Goal: Task Accomplishment & Management: Manage account settings

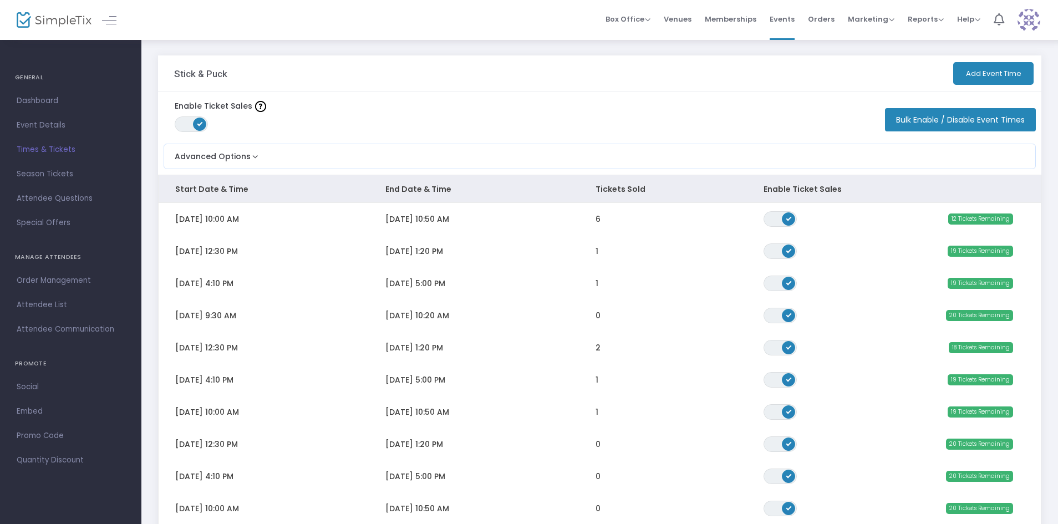
click at [57, 302] on span "Attendee List" at bounding box center [71, 305] width 108 height 14
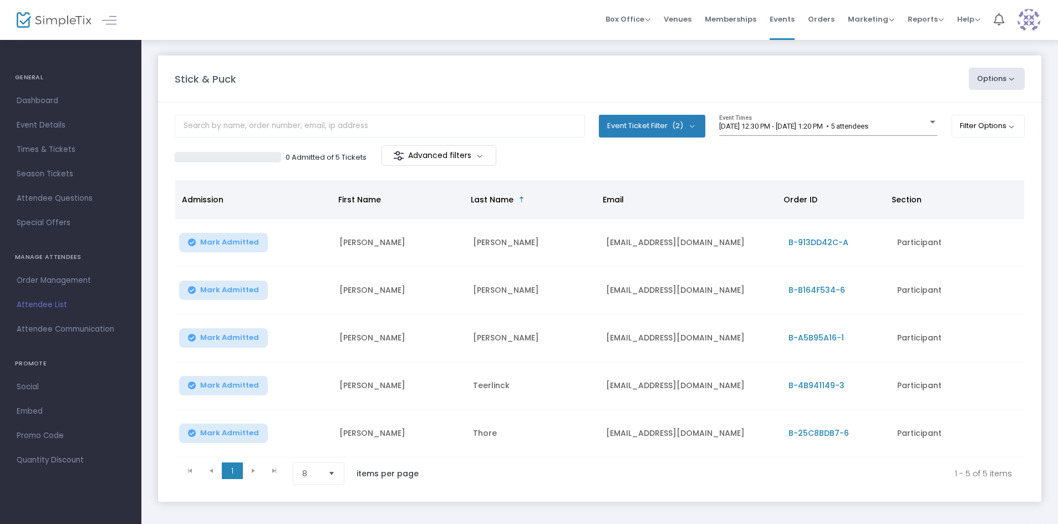
click at [806, 385] on span "B-4B941149-3" at bounding box center [816, 385] width 56 height 11
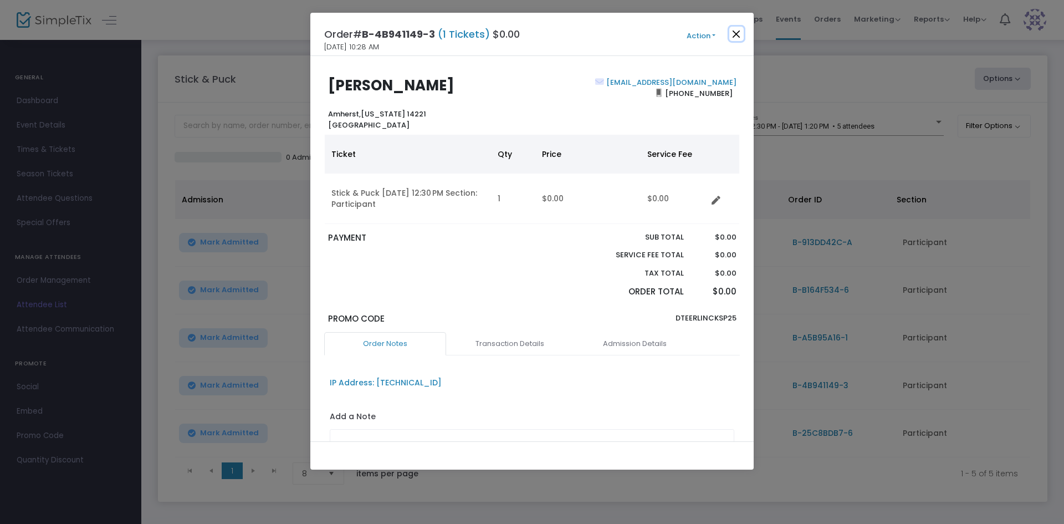
click at [736, 34] on button "Close" at bounding box center [736, 34] width 14 height 14
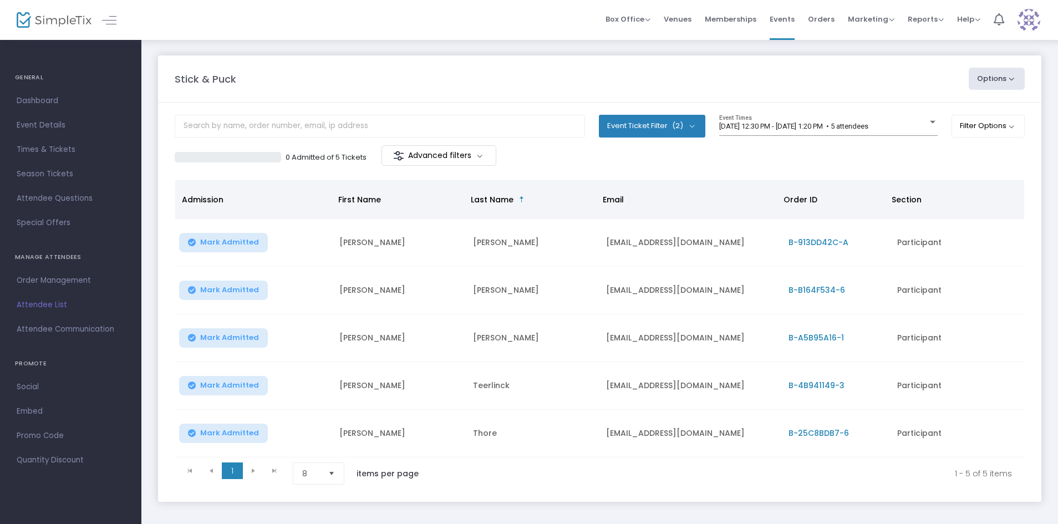
click at [792, 336] on span "B-A5B95A16-1" at bounding box center [815, 337] width 55 height 11
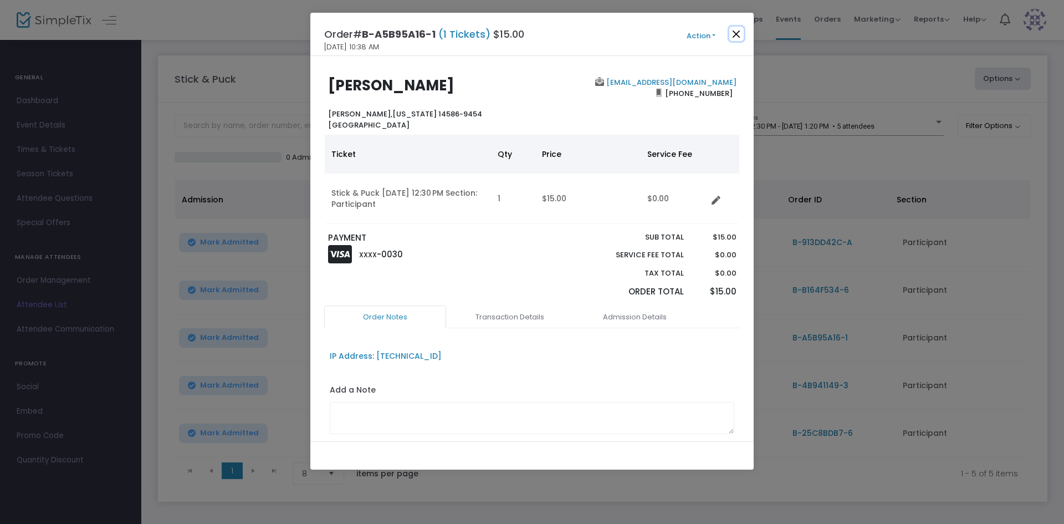
click at [738, 38] on button "Close" at bounding box center [736, 34] width 14 height 14
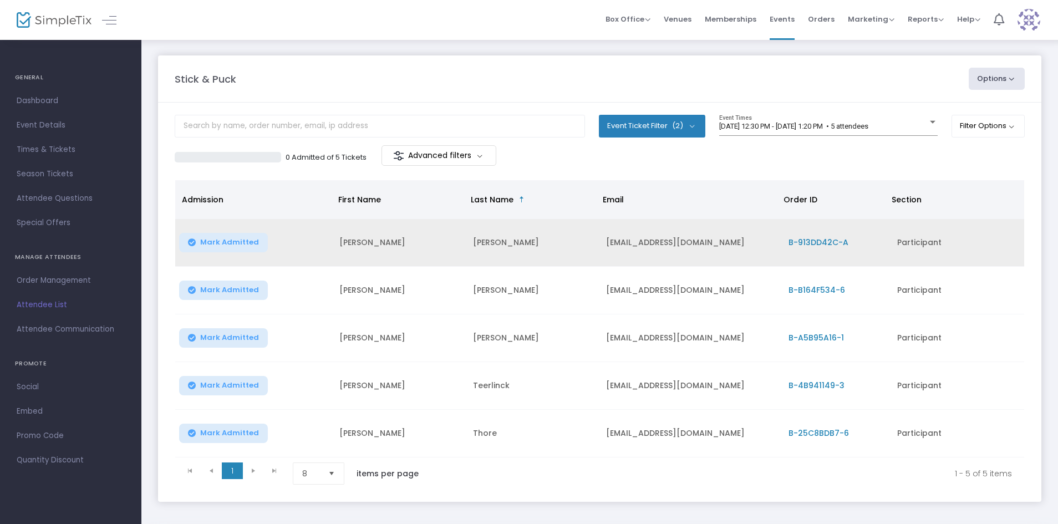
click at [803, 243] on span "B-913DD42C-A" at bounding box center [818, 242] width 60 height 11
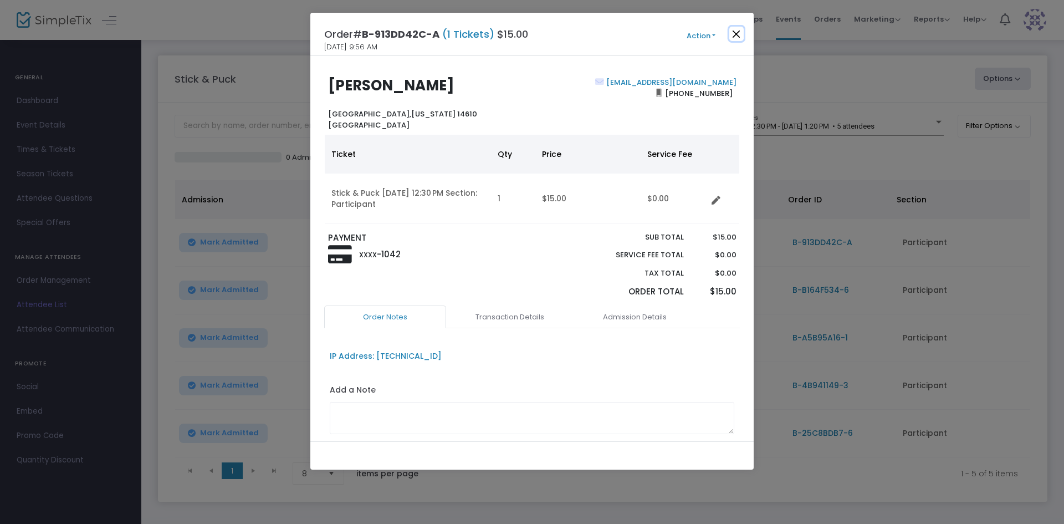
click at [733, 33] on button "Close" at bounding box center [736, 34] width 14 height 14
